Goal: Task Accomplishment & Management: Manage account settings

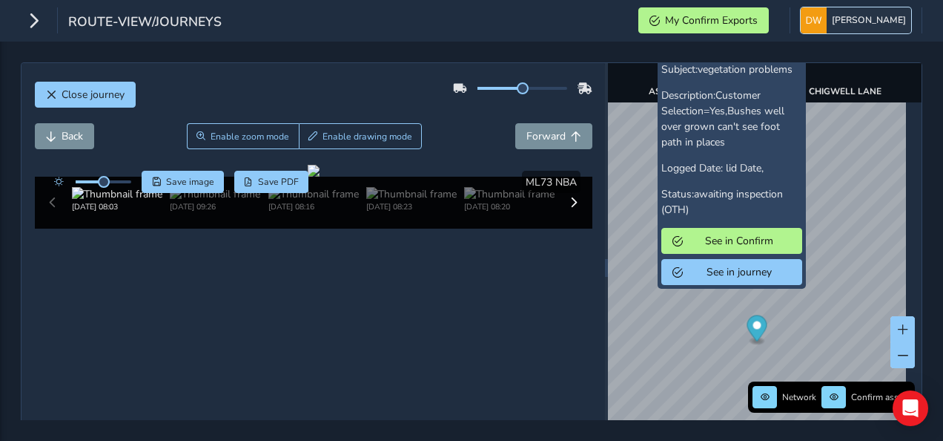
click at [848, 17] on span "[PERSON_NAME]" at bounding box center [869, 20] width 74 height 26
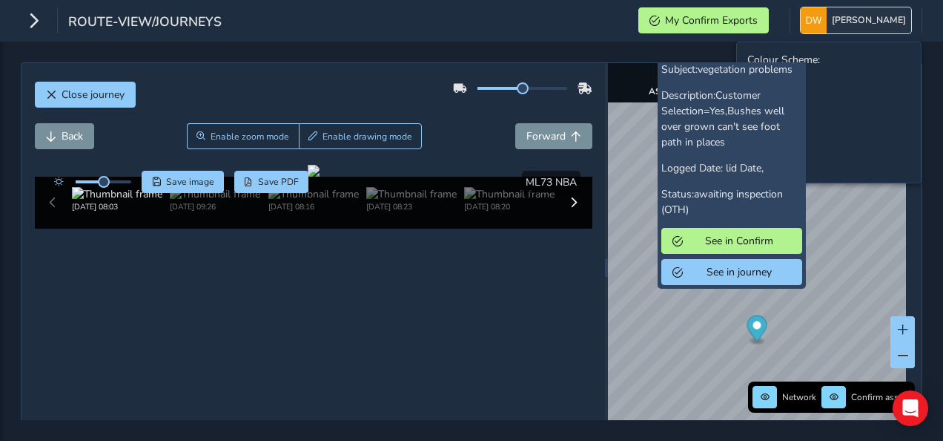
click at [860, 26] on span "[PERSON_NAME]" at bounding box center [869, 20] width 74 height 26
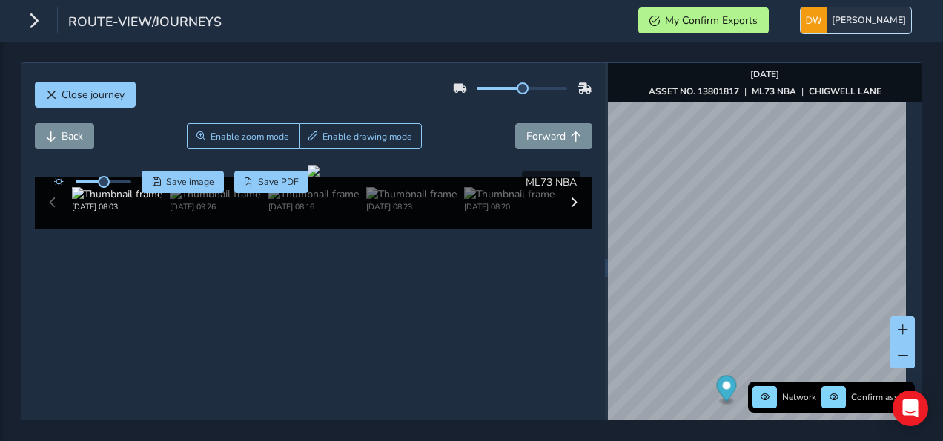
click at [842, 17] on span "[PERSON_NAME]" at bounding box center [869, 20] width 74 height 26
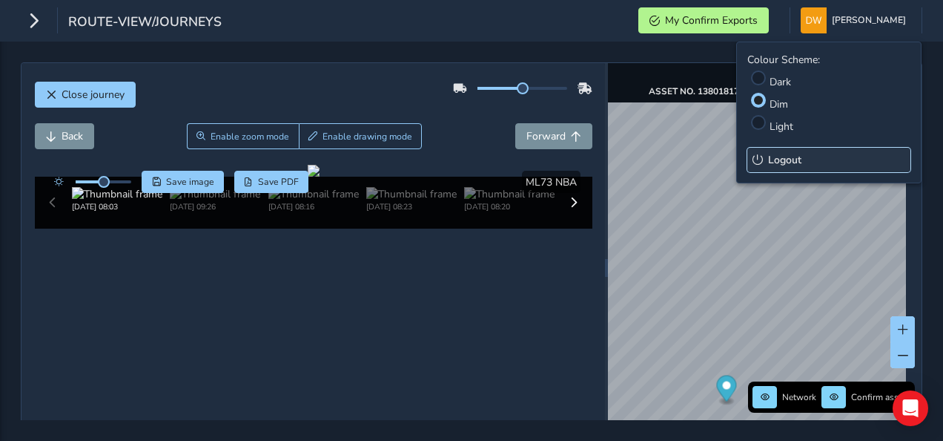
click at [797, 157] on span "Logout" at bounding box center [784, 160] width 33 height 14
